Goal: Find specific page/section: Find specific page/section

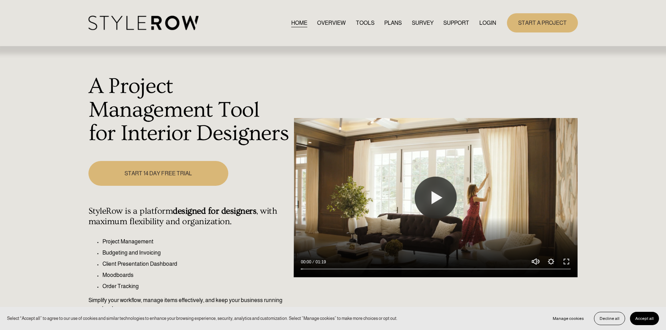
drag, startPoint x: 488, startPoint y: 22, endPoint x: 483, endPoint y: 22, distance: 5.2
click at [488, 22] on link "LOGIN" at bounding box center [487, 22] width 17 height 9
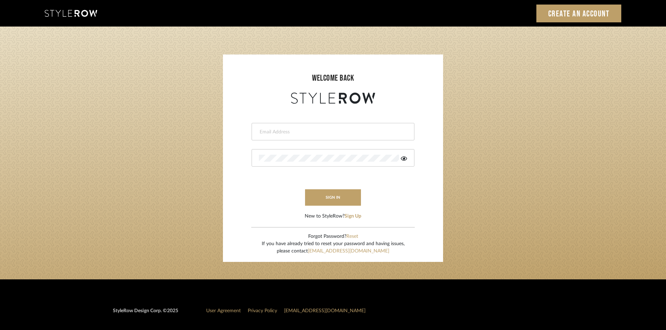
click at [281, 132] on input "email" at bounding box center [332, 132] width 146 height 7
type input "amy.tresbelleinteriors@gmail.com"
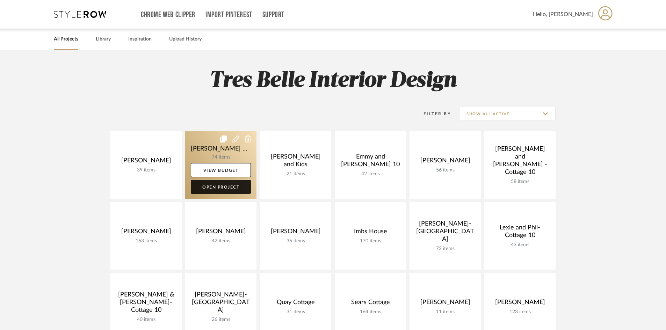
click at [230, 188] on link "Open Project" at bounding box center [221, 187] width 60 height 14
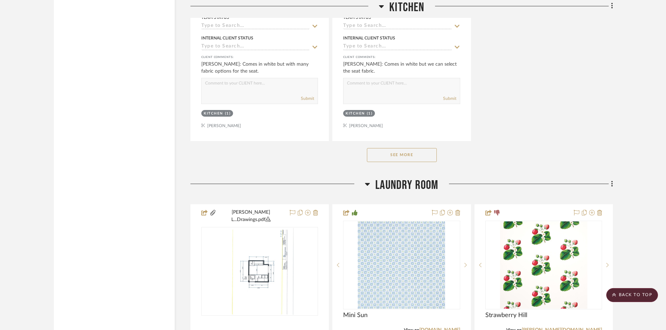
scroll to position [1363, 0]
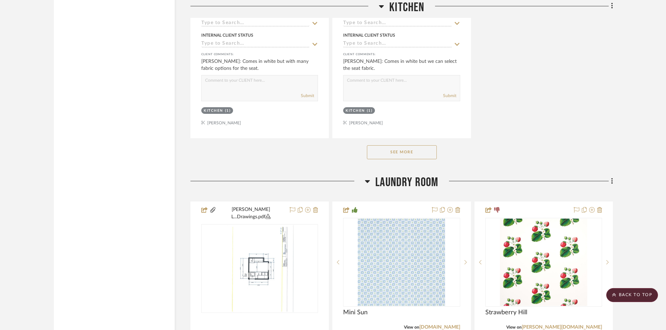
drag, startPoint x: 421, startPoint y: 126, endPoint x: 425, endPoint y: 126, distance: 3.5
click at [421, 145] on button "See More" at bounding box center [402, 152] width 70 height 14
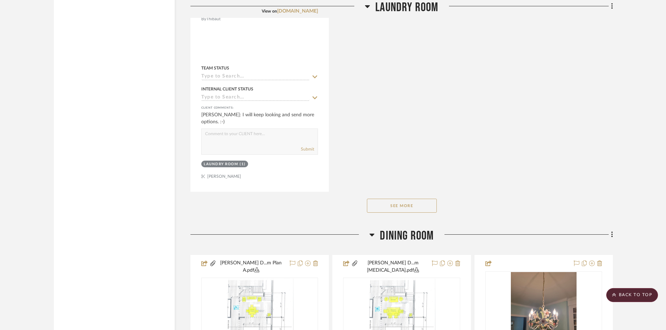
scroll to position [2306, 0]
click at [418, 198] on button "See More" at bounding box center [402, 205] width 70 height 14
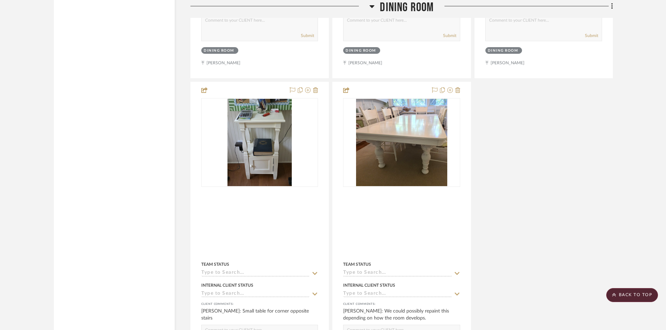
scroll to position [3180, 0]
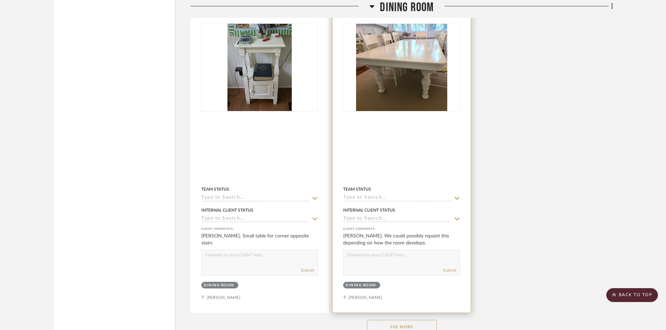
drag, startPoint x: 394, startPoint y: 286, endPoint x: 427, endPoint y: 268, distance: 37.4
click at [394, 320] on button "See More" at bounding box center [402, 327] width 70 height 14
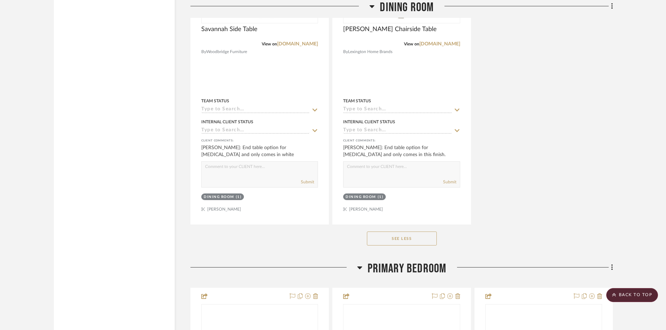
scroll to position [4228, 0]
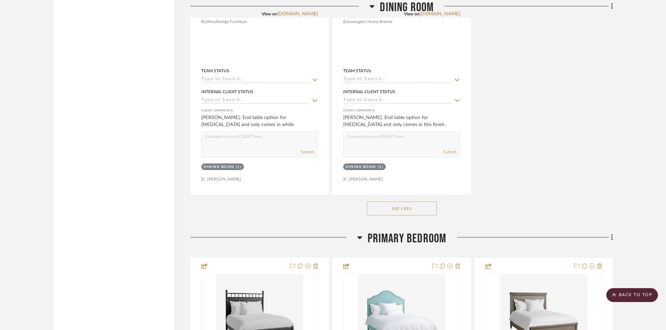
click at [403, 202] on button "See Less" at bounding box center [402, 209] width 70 height 14
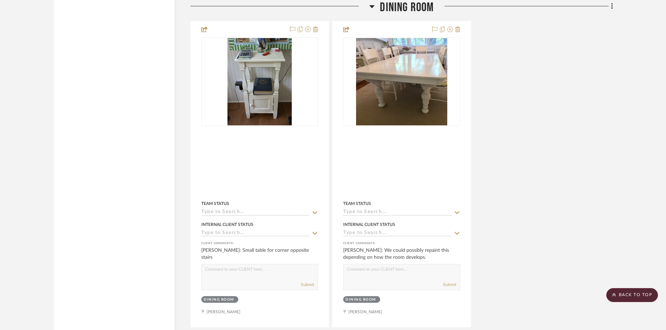
scroll to position [3180, 0]
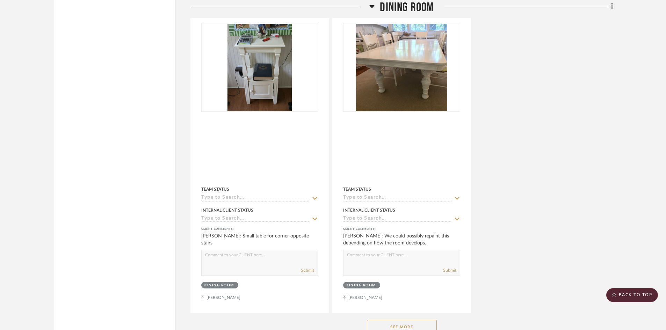
click at [431, 320] on button "See More" at bounding box center [402, 327] width 70 height 14
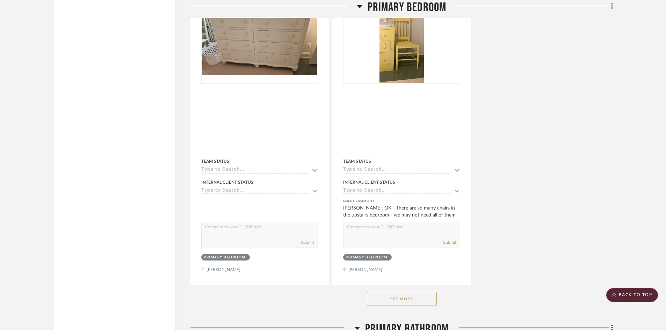
scroll to position [5136, 0]
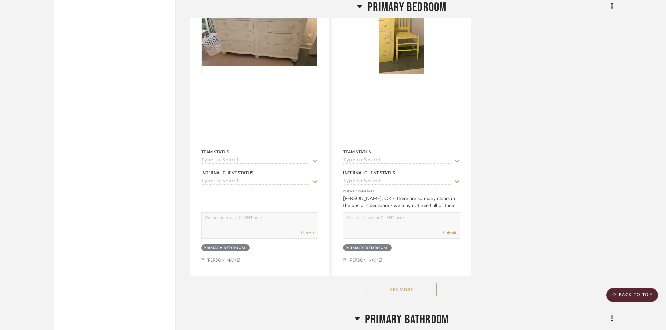
click at [414, 283] on button "See More" at bounding box center [402, 290] width 70 height 14
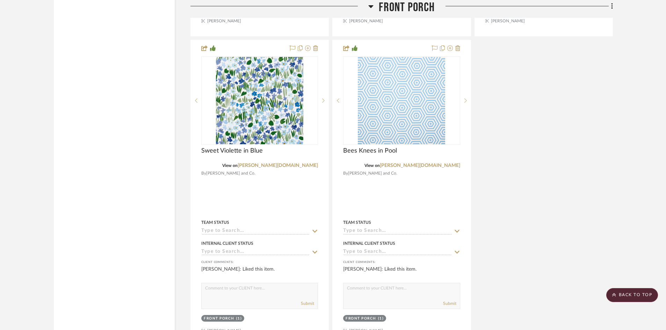
scroll to position [8707, 0]
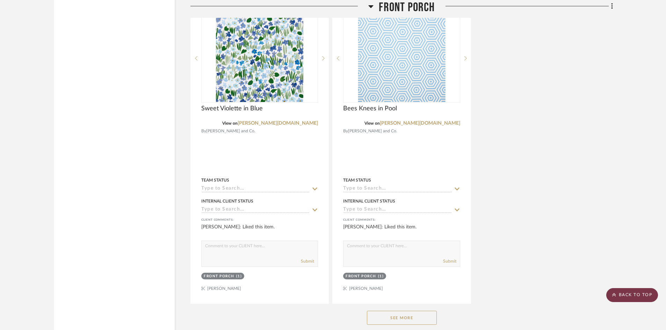
drag, startPoint x: 638, startPoint y: 294, endPoint x: 633, endPoint y: 278, distance: 16.8
click at [638, 294] on scroll-to-top-button "BACK TO TOP" at bounding box center [632, 295] width 52 height 14
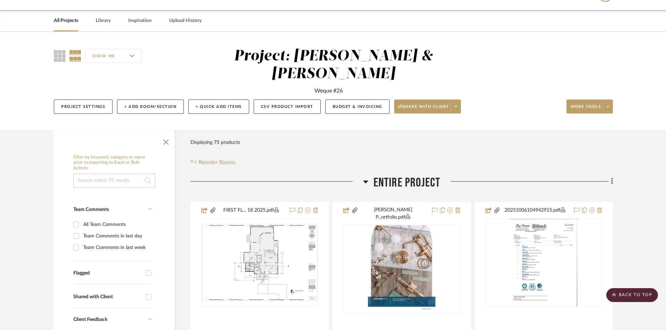
scroll to position [0, 0]
